Goal: Information Seeking & Learning: Learn about a topic

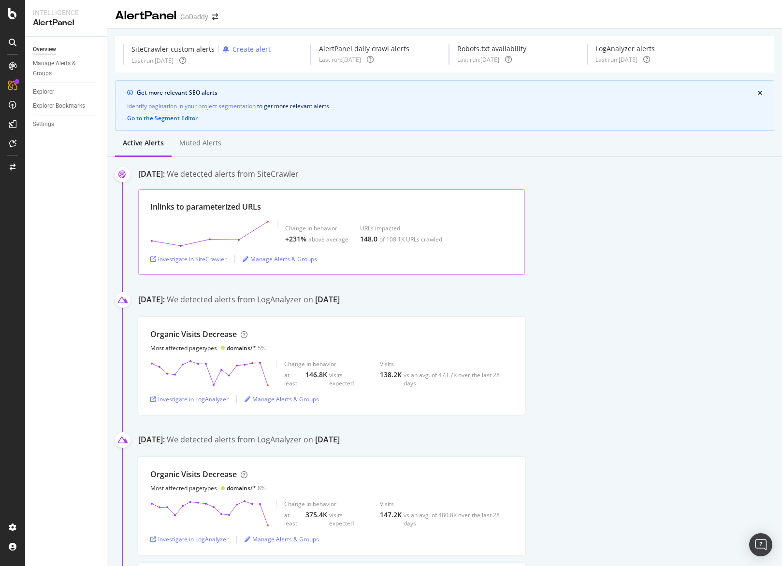
click at [224, 257] on div "Investigate in SiteCrawler" at bounding box center [188, 259] width 76 height 8
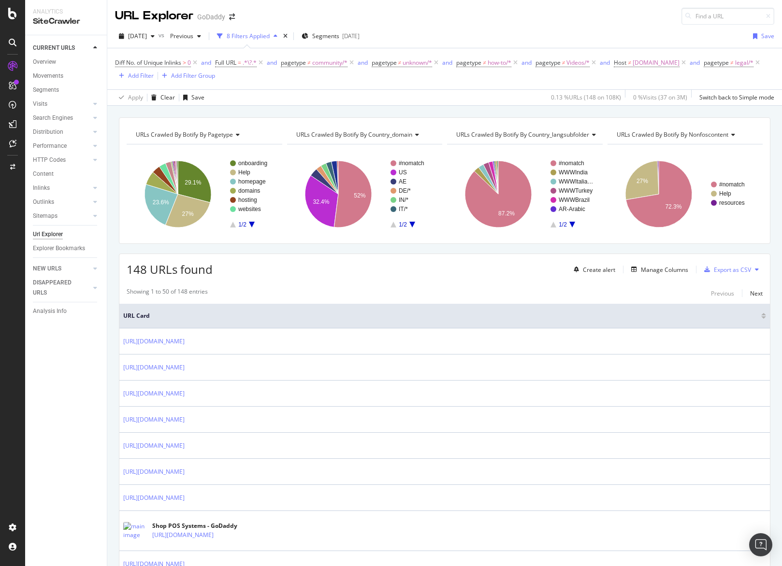
click at [497, 27] on div "2025 Sep. 21st vs Previous 8 Filters Applied Segments 2025-09-17 Save Diff No. …" at bounding box center [444, 65] width 674 height 81
click at [665, 272] on div "Manage Columns" at bounding box center [664, 270] width 47 height 8
click at [652, 141] on div "URLs Crawled By Botify By nonfoscontent" at bounding box center [685, 134] width 140 height 15
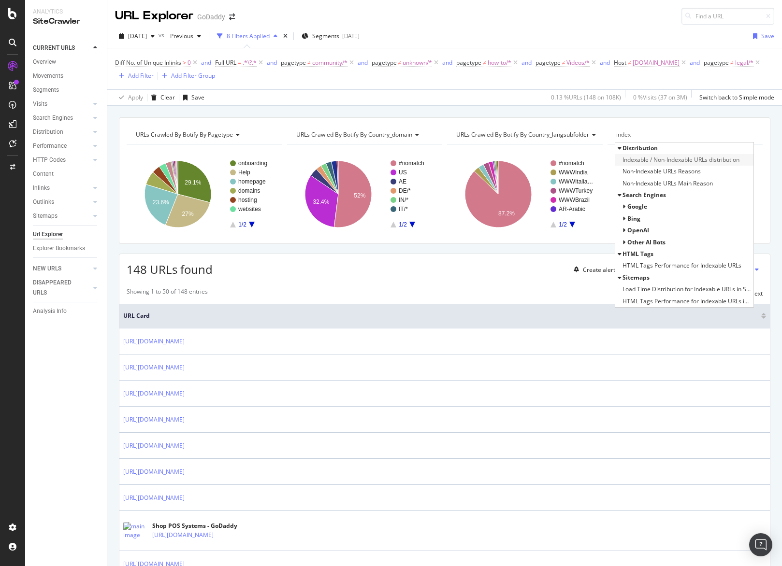
type input "index"
click at [669, 157] on span "Indexable / Non-Indexable URLs distribution" at bounding box center [680, 160] width 117 height 10
